Goal: Obtain resource: Download file/media

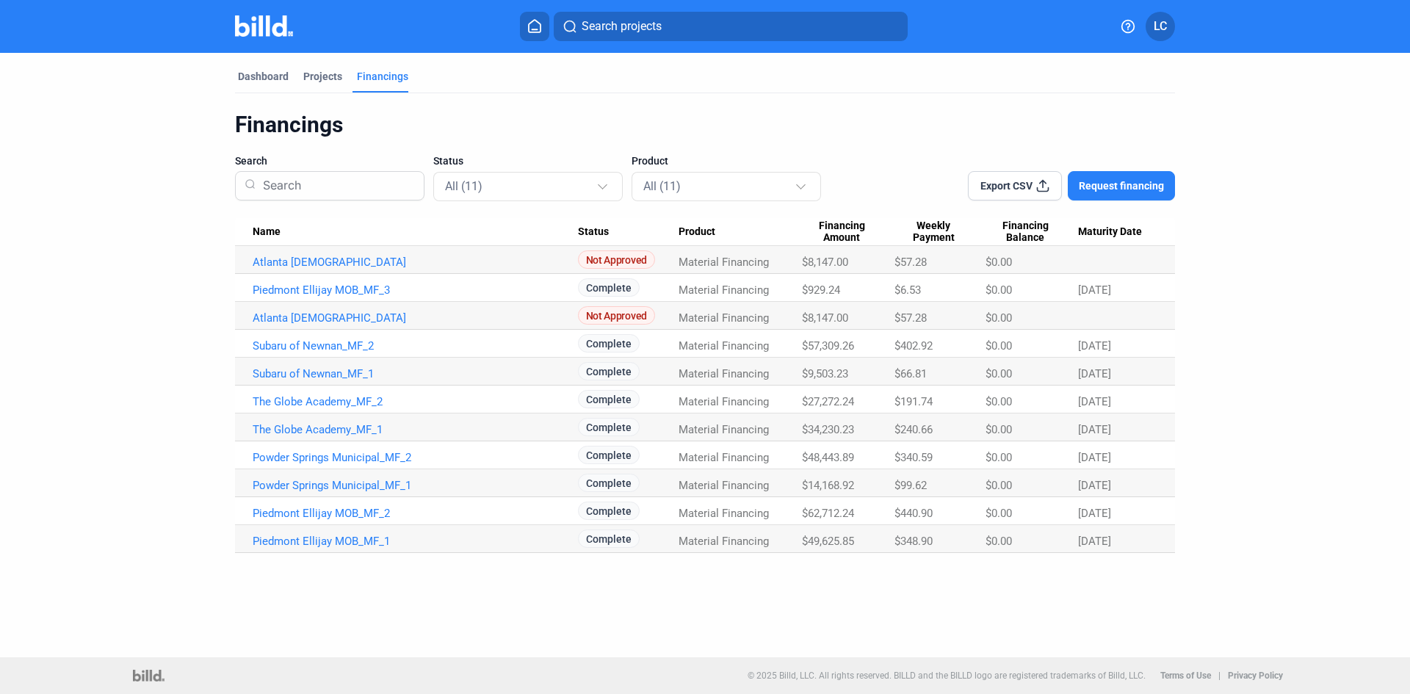
drag, startPoint x: 320, startPoint y: 345, endPoint x: 13, endPoint y: 356, distance: 307.3
click at [320, 345] on link "Subaru of Newnan_MF_2" at bounding box center [415, 345] width 325 height 13
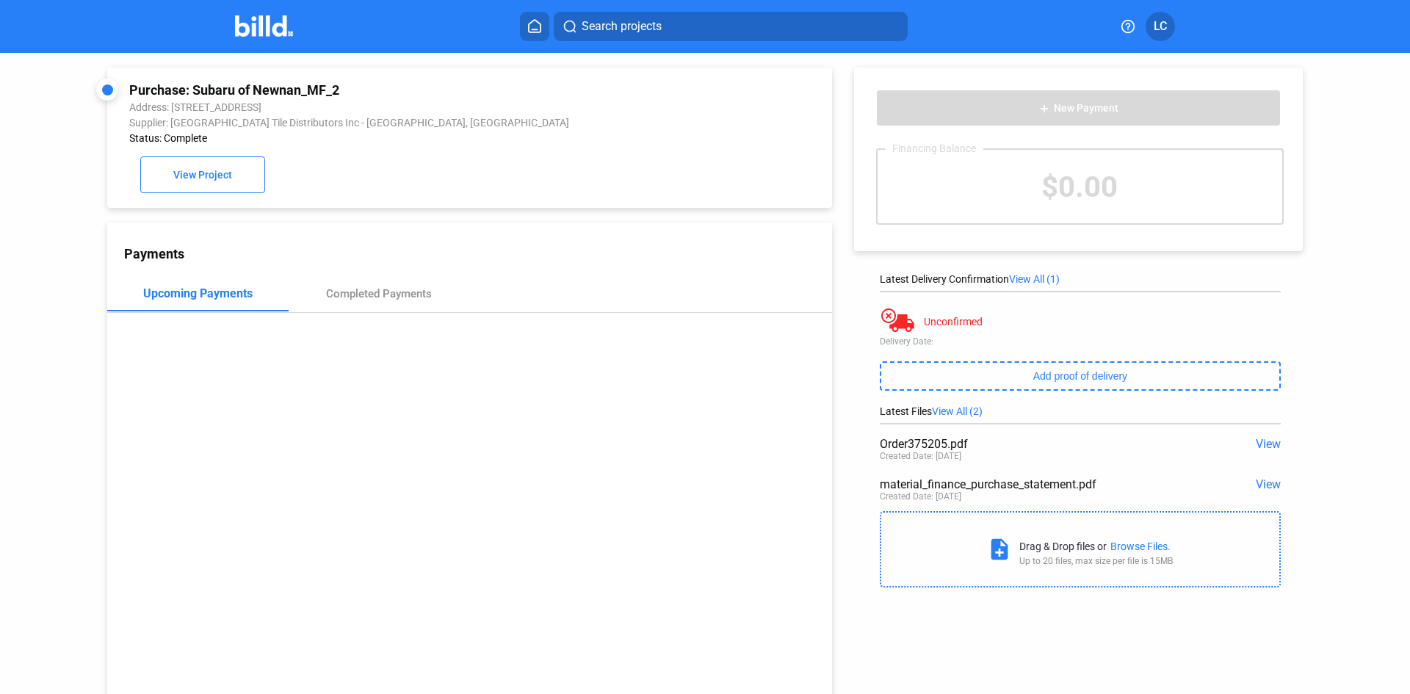
click at [1266, 446] on span "View" at bounding box center [1268, 444] width 25 height 14
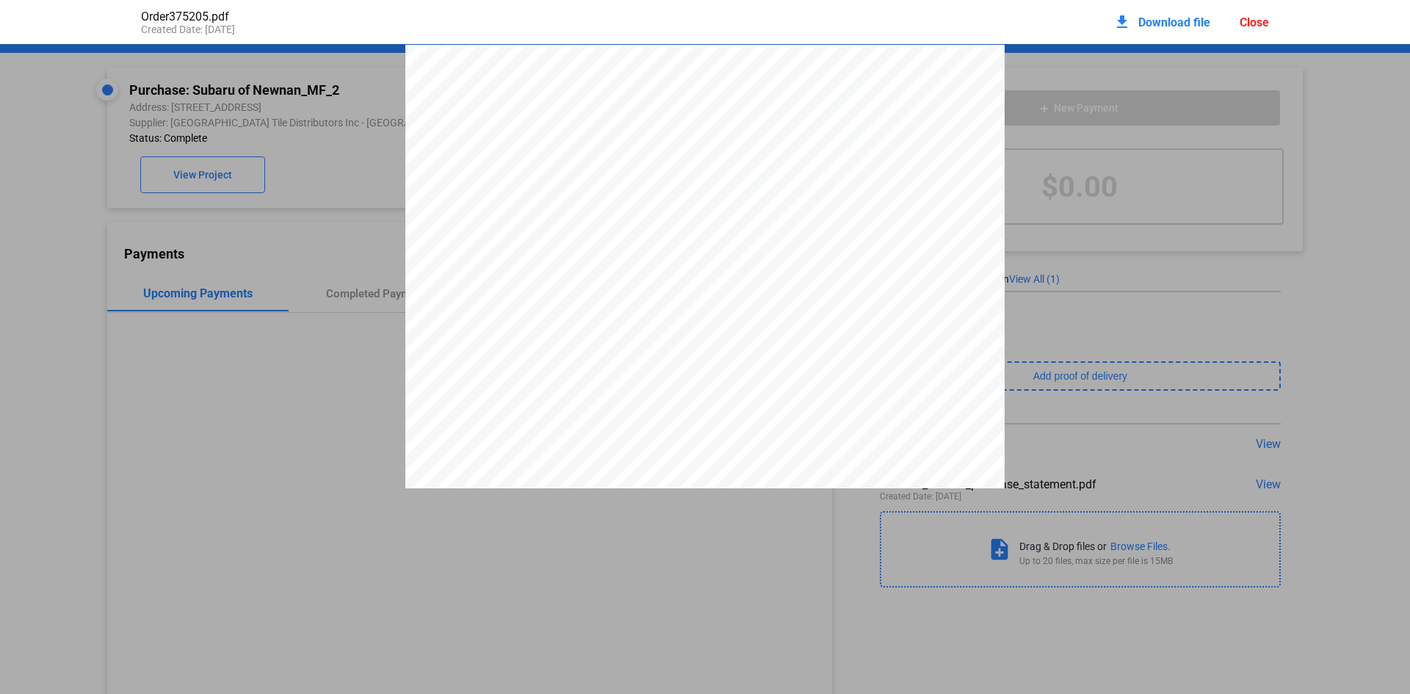
drag, startPoint x: 1252, startPoint y: 24, endPoint x: 995, endPoint y: 4, distance: 258.6
click at [1252, 24] on div "Close" at bounding box center [1254, 22] width 29 height 14
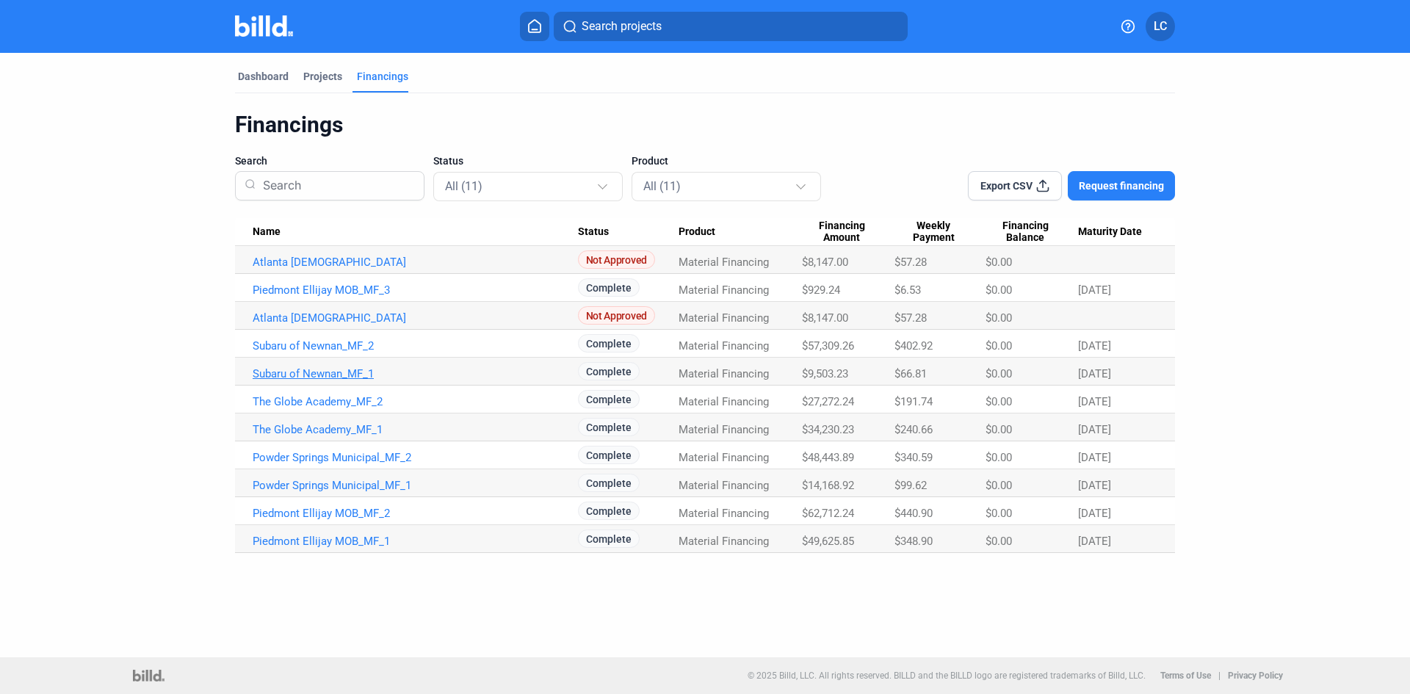
click at [360, 368] on link "Subaru of Newnan_MF_1" at bounding box center [415, 373] width 325 height 13
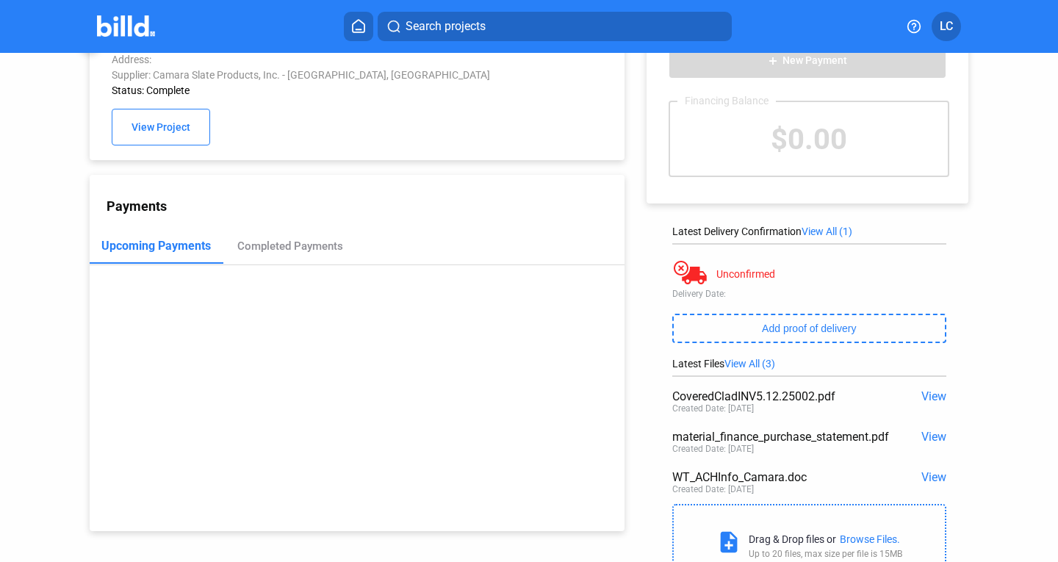
scroll to position [73, 0]
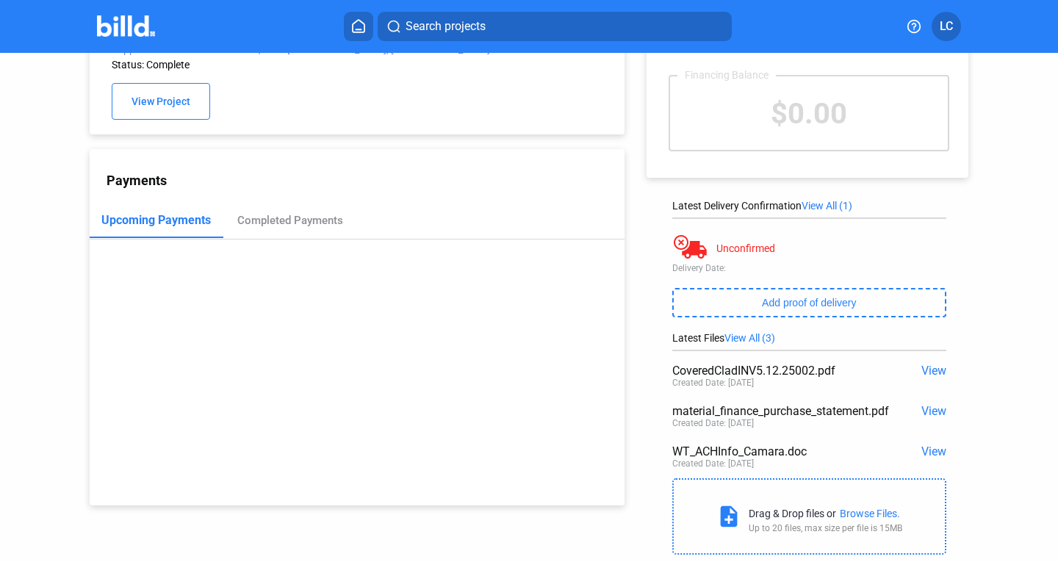
click at [927, 371] on span "View" at bounding box center [933, 371] width 25 height 14
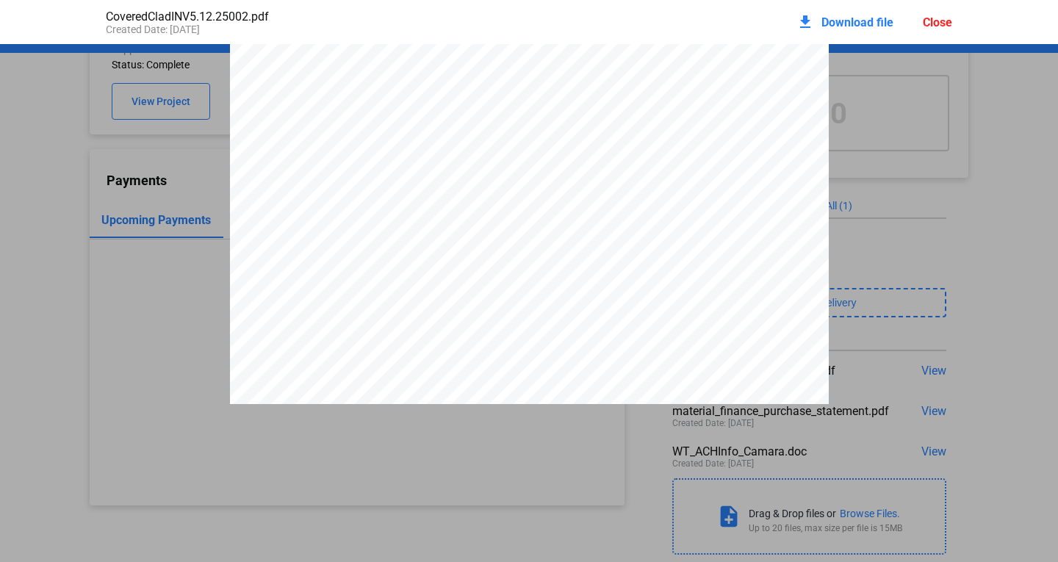
scroll to position [0, 0]
click at [854, 17] on span "Download file" at bounding box center [857, 22] width 72 height 14
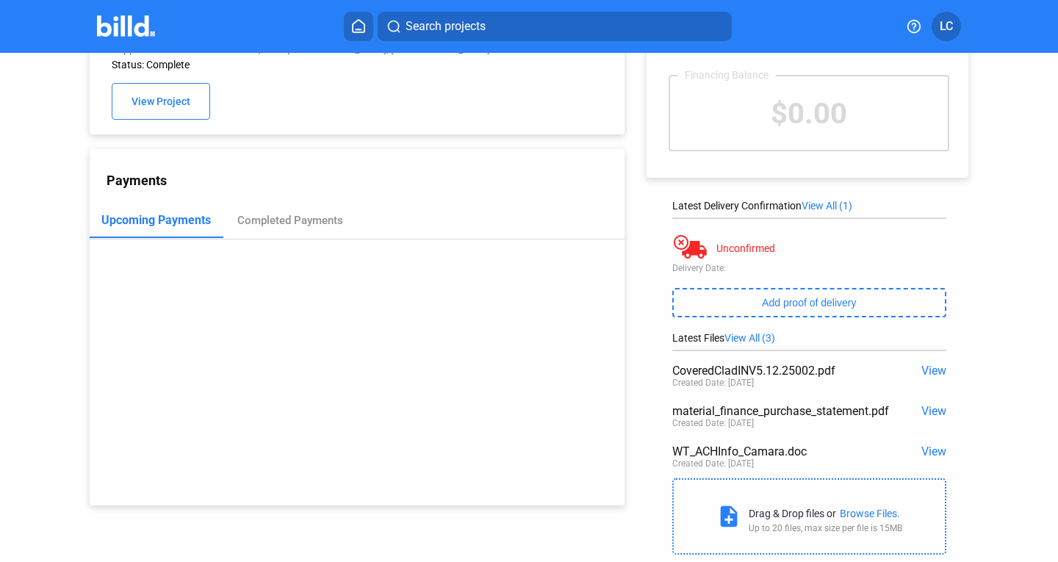
click at [923, 369] on span "View" at bounding box center [933, 371] width 25 height 14
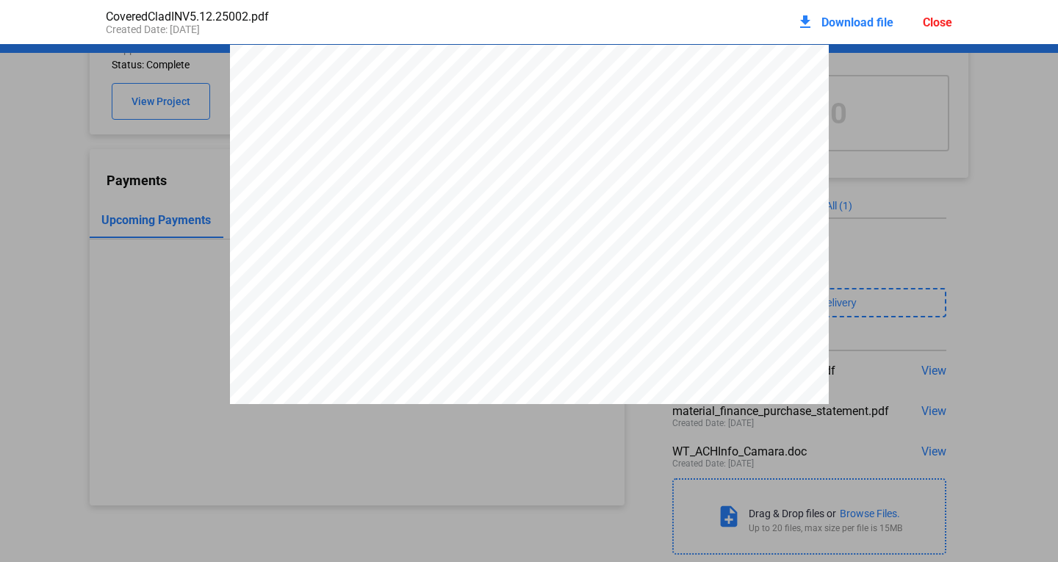
scroll to position [7, 0]
click at [851, 21] on span "Download file" at bounding box center [857, 22] width 72 height 14
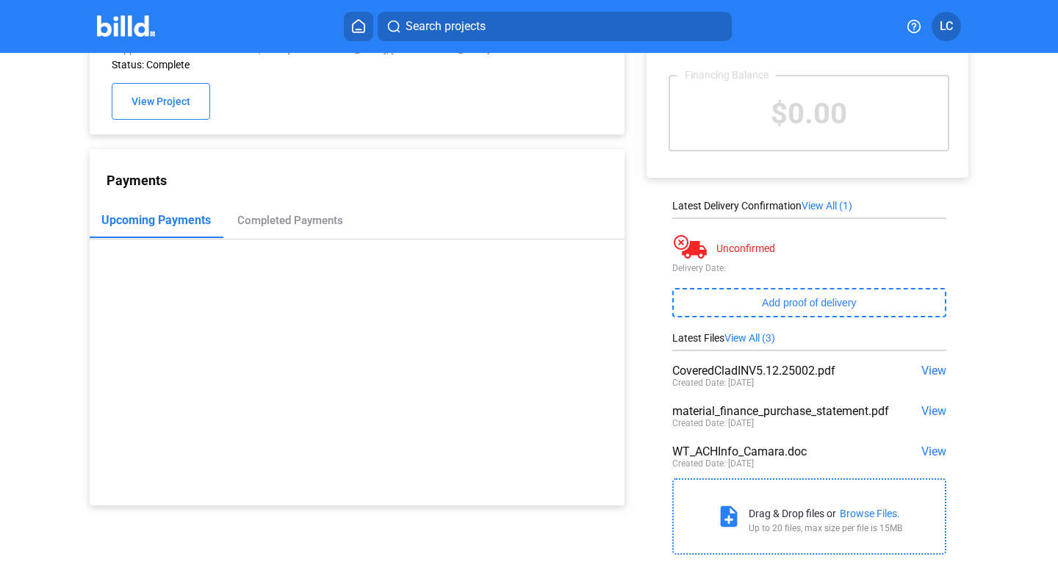
click at [923, 376] on span "View" at bounding box center [933, 371] width 25 height 14
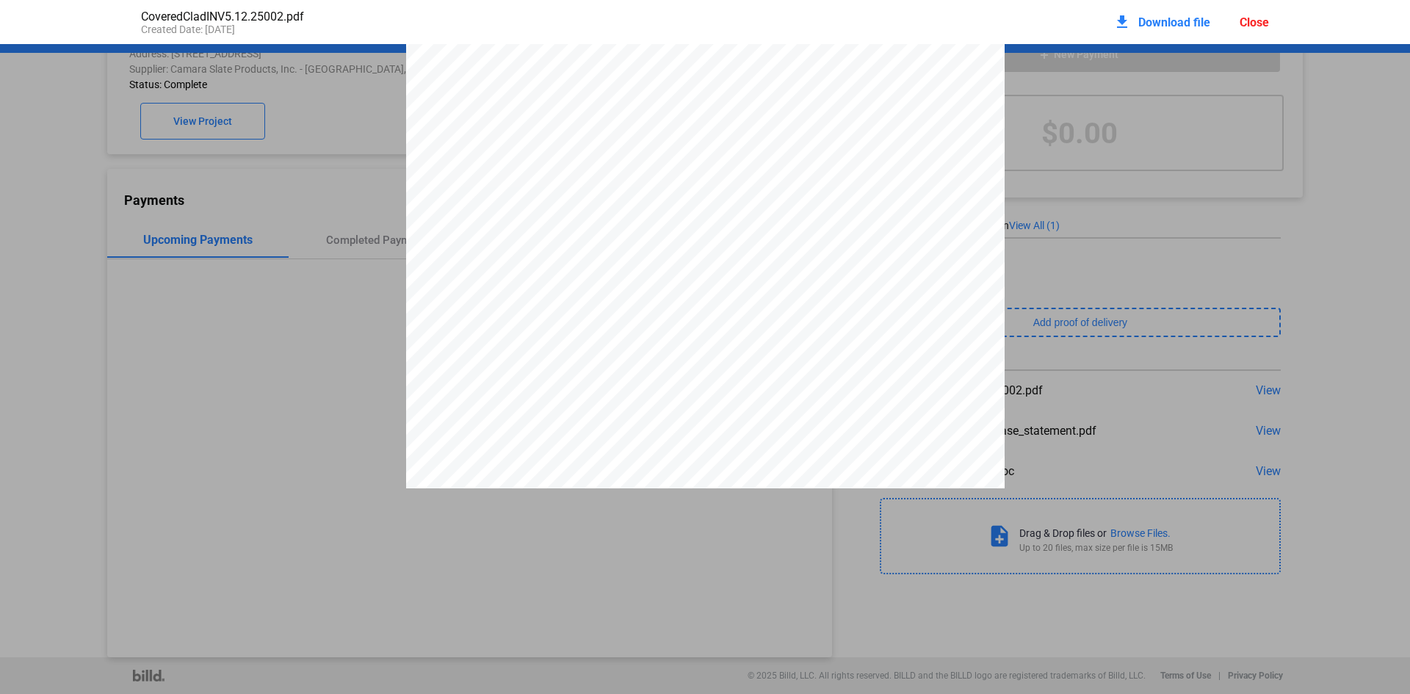
scroll to position [0, 0]
drag, startPoint x: 1266, startPoint y: 19, endPoint x: 877, endPoint y: 22, distance: 388.6
click at [1266, 19] on div "Close" at bounding box center [1254, 22] width 29 height 14
